Goal: Task Accomplishment & Management: Complete application form

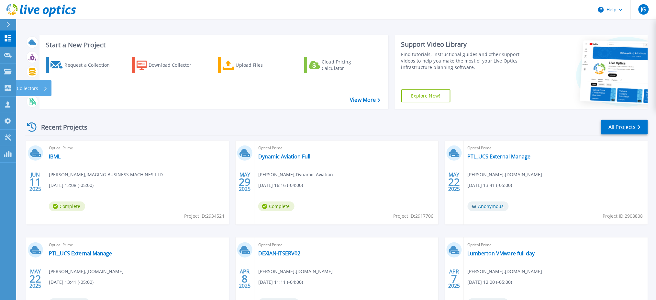
click at [26, 86] on p "Collectors" at bounding box center [27, 88] width 21 height 17
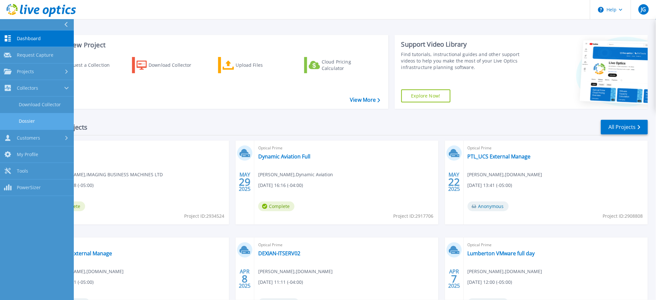
click at [39, 115] on link "Dossier" at bounding box center [37, 121] width 74 height 17
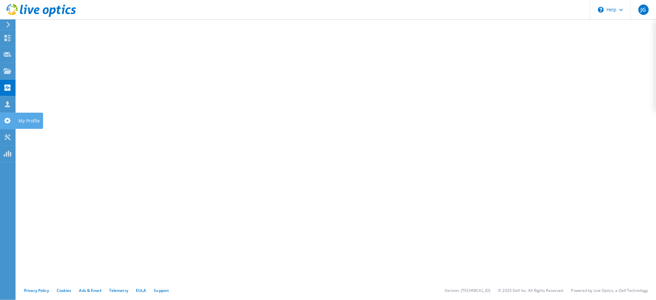
click at [6, 118] on icon at bounding box center [8, 120] width 8 height 6
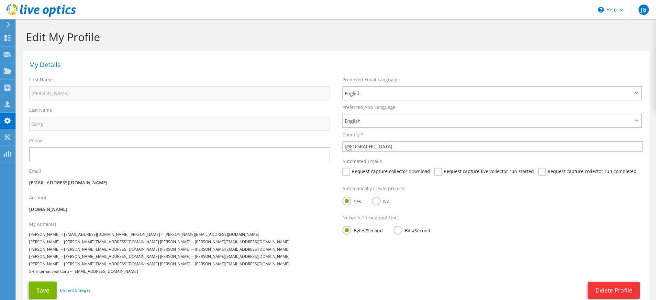
select select "224"
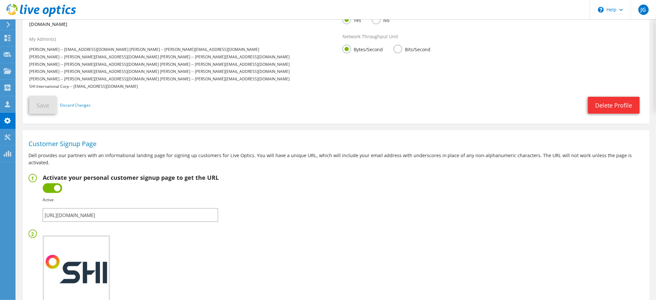
scroll to position [223, 0]
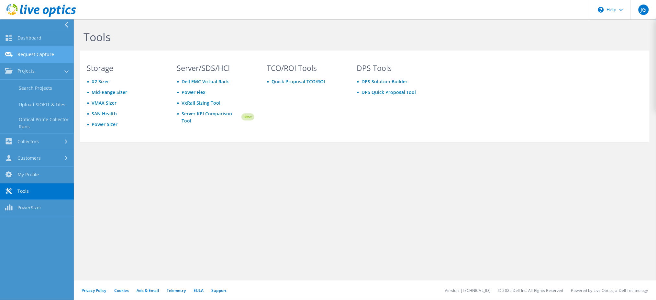
click at [34, 49] on link "Request Capture" at bounding box center [37, 55] width 74 height 17
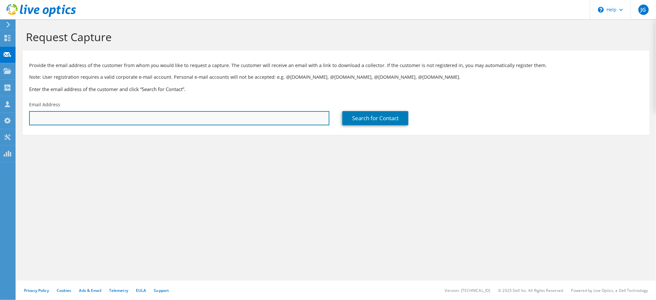
click at [138, 117] on input "text" at bounding box center [179, 118] width 300 height 14
type input "s"
